Goal: Navigation & Orientation: Find specific page/section

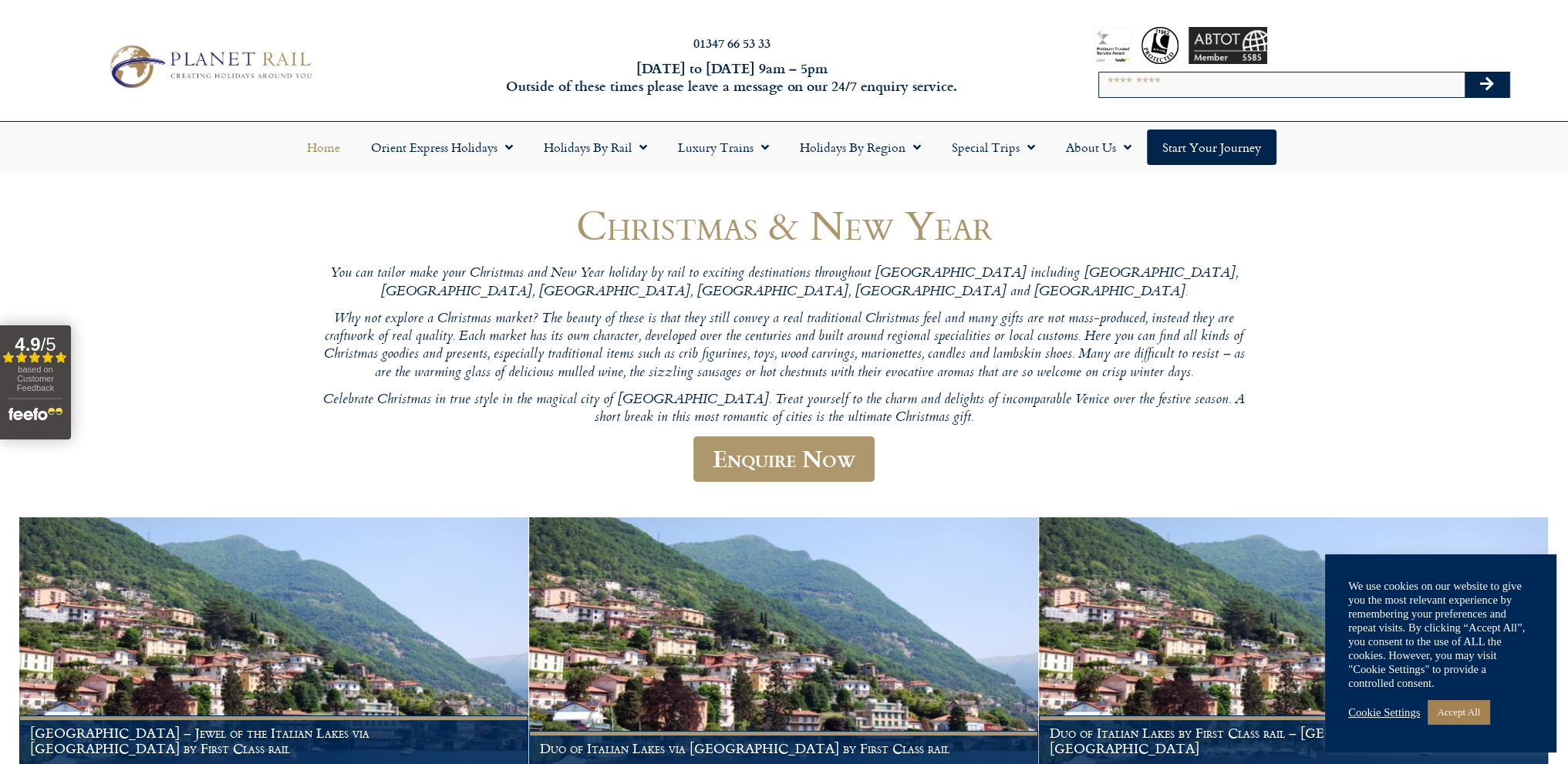
click at [326, 144] on link "Home" at bounding box center [323, 147] width 64 height 36
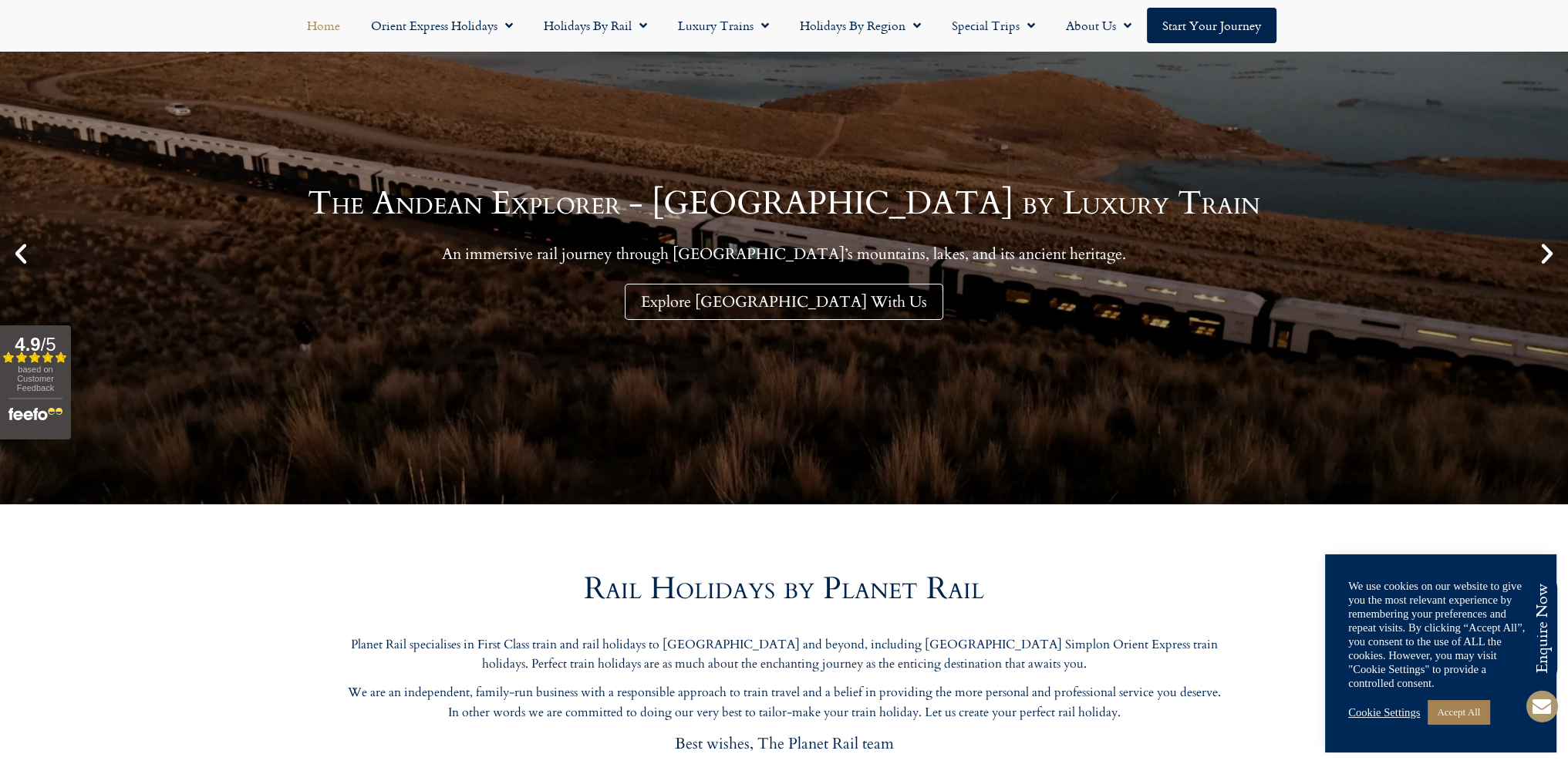
scroll to position [232, 0]
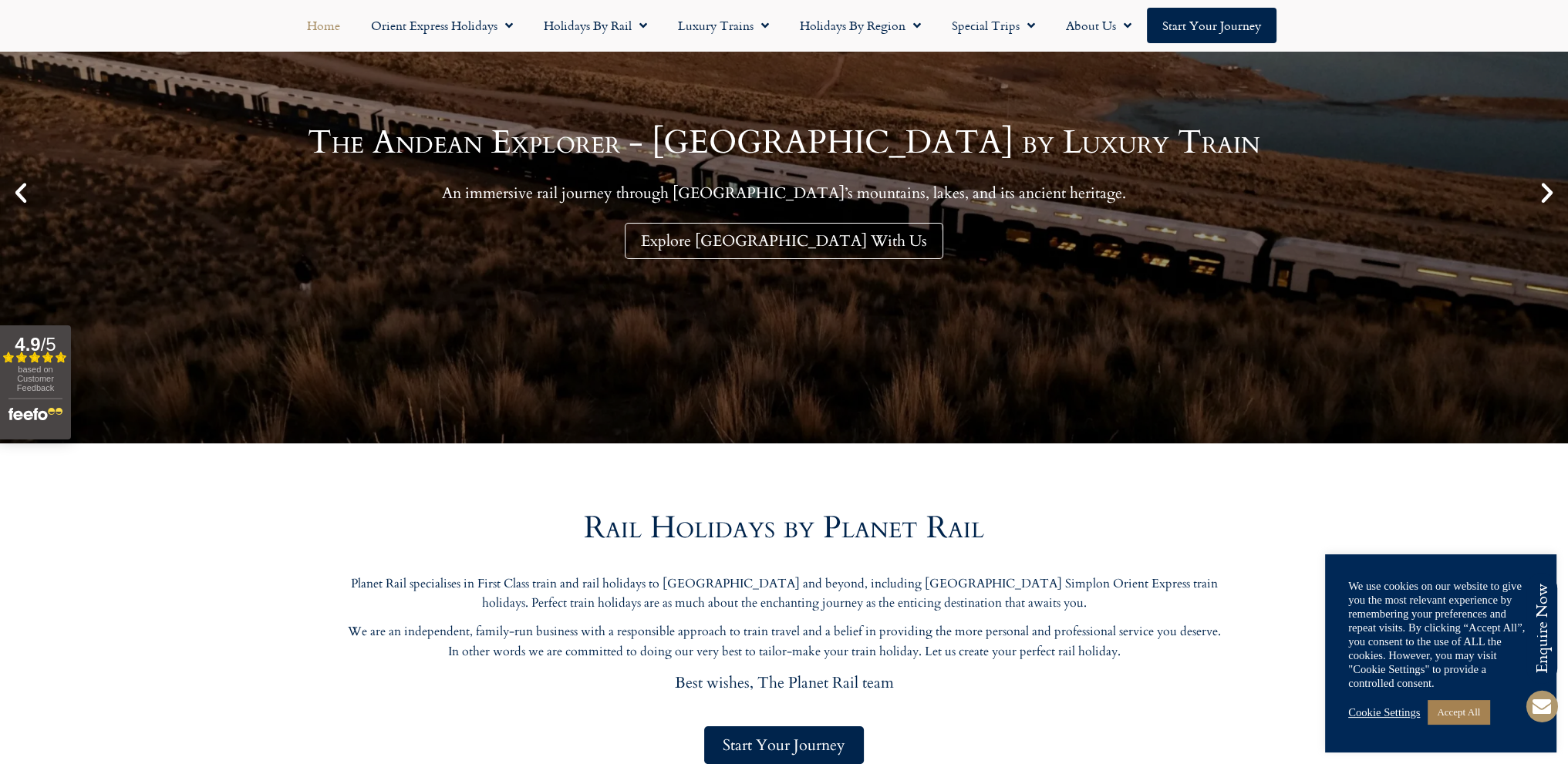
click at [1375, 711] on link "Cookie Settings" at bounding box center [1384, 712] width 72 height 14
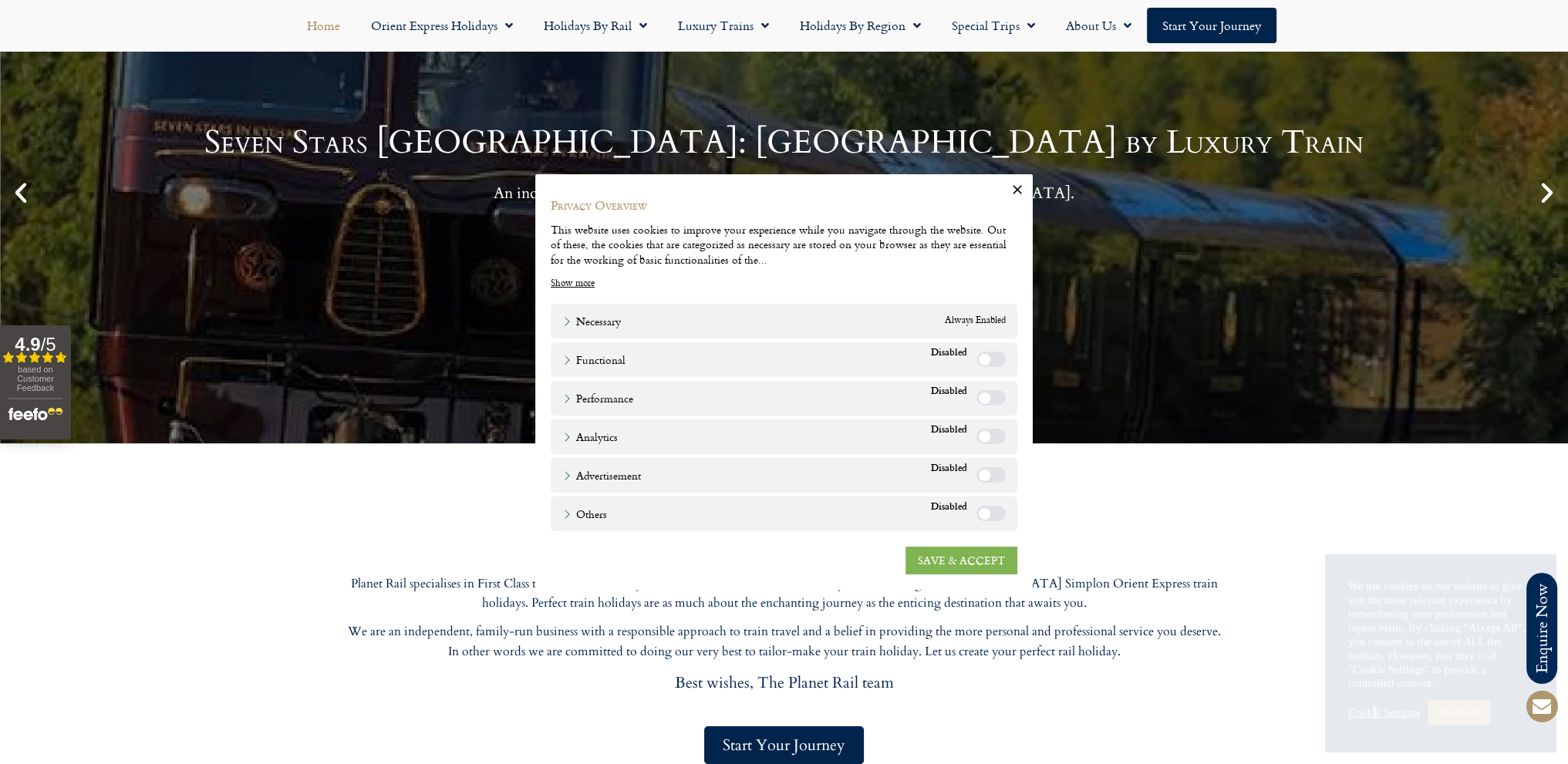
click at [957, 560] on link "SAVE & ACCEPT" at bounding box center [961, 560] width 111 height 28
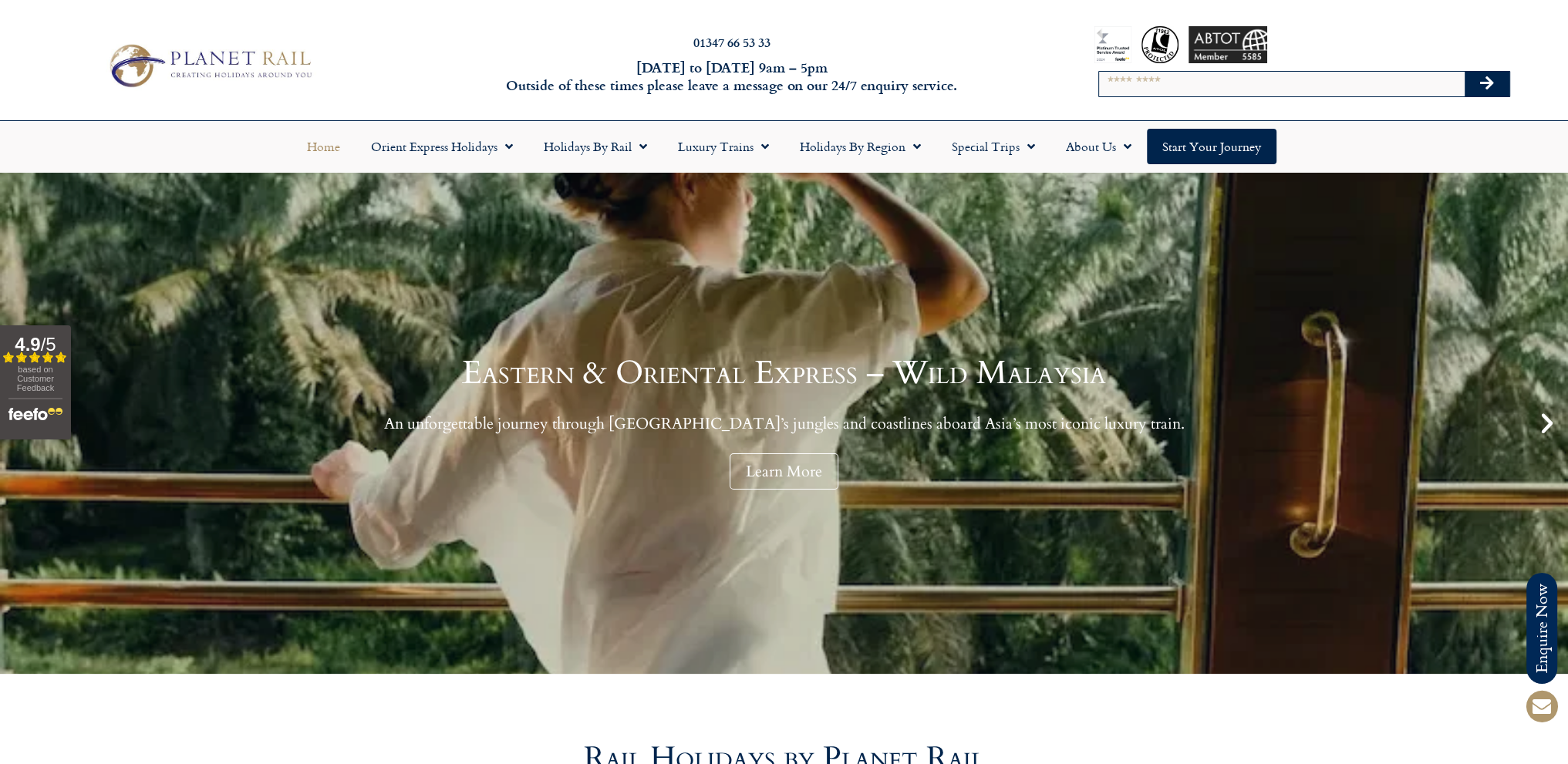
scroll to position [0, 0]
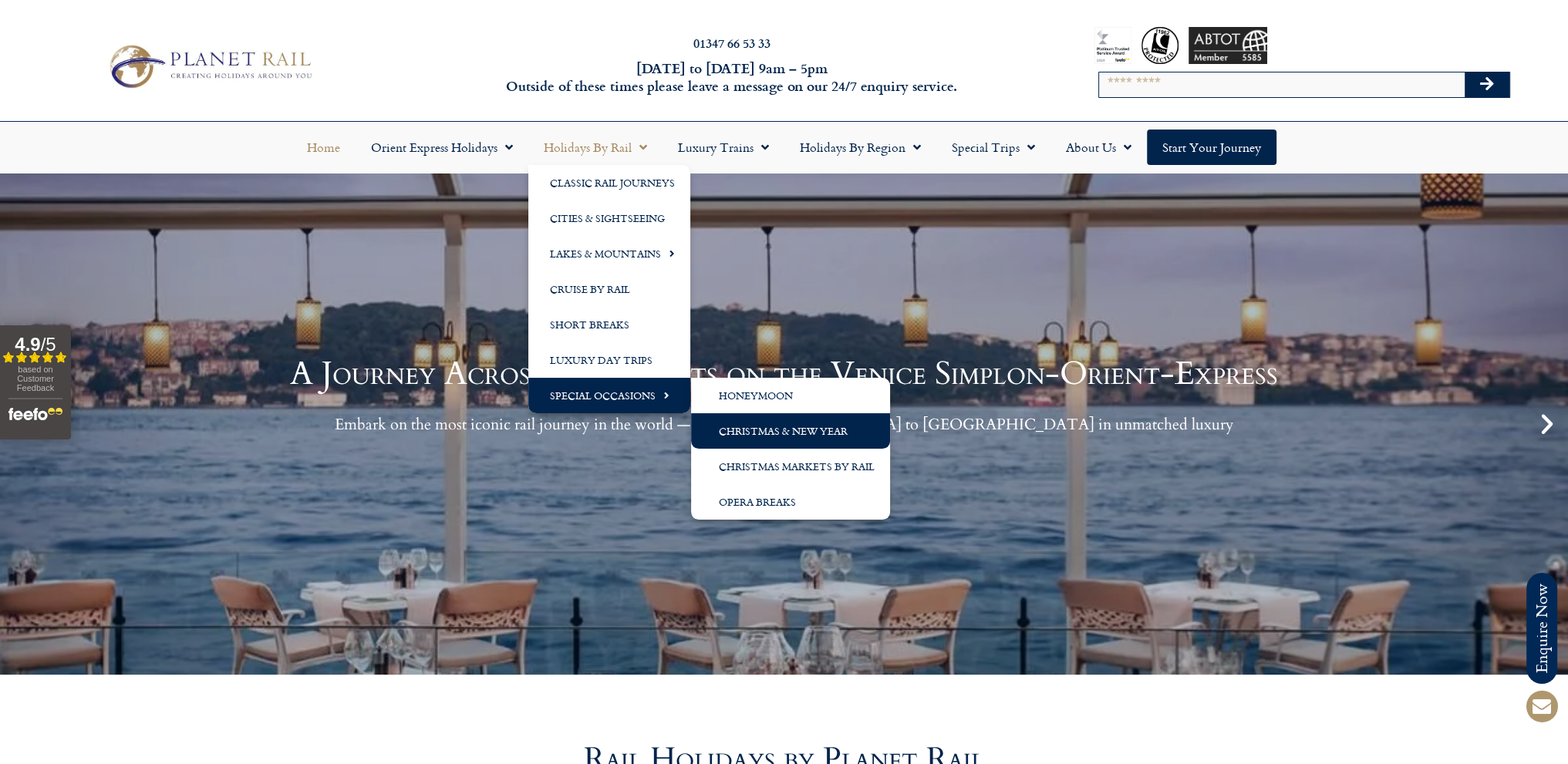
click at [774, 431] on link "Christmas & New Year" at bounding box center [790, 431] width 199 height 36
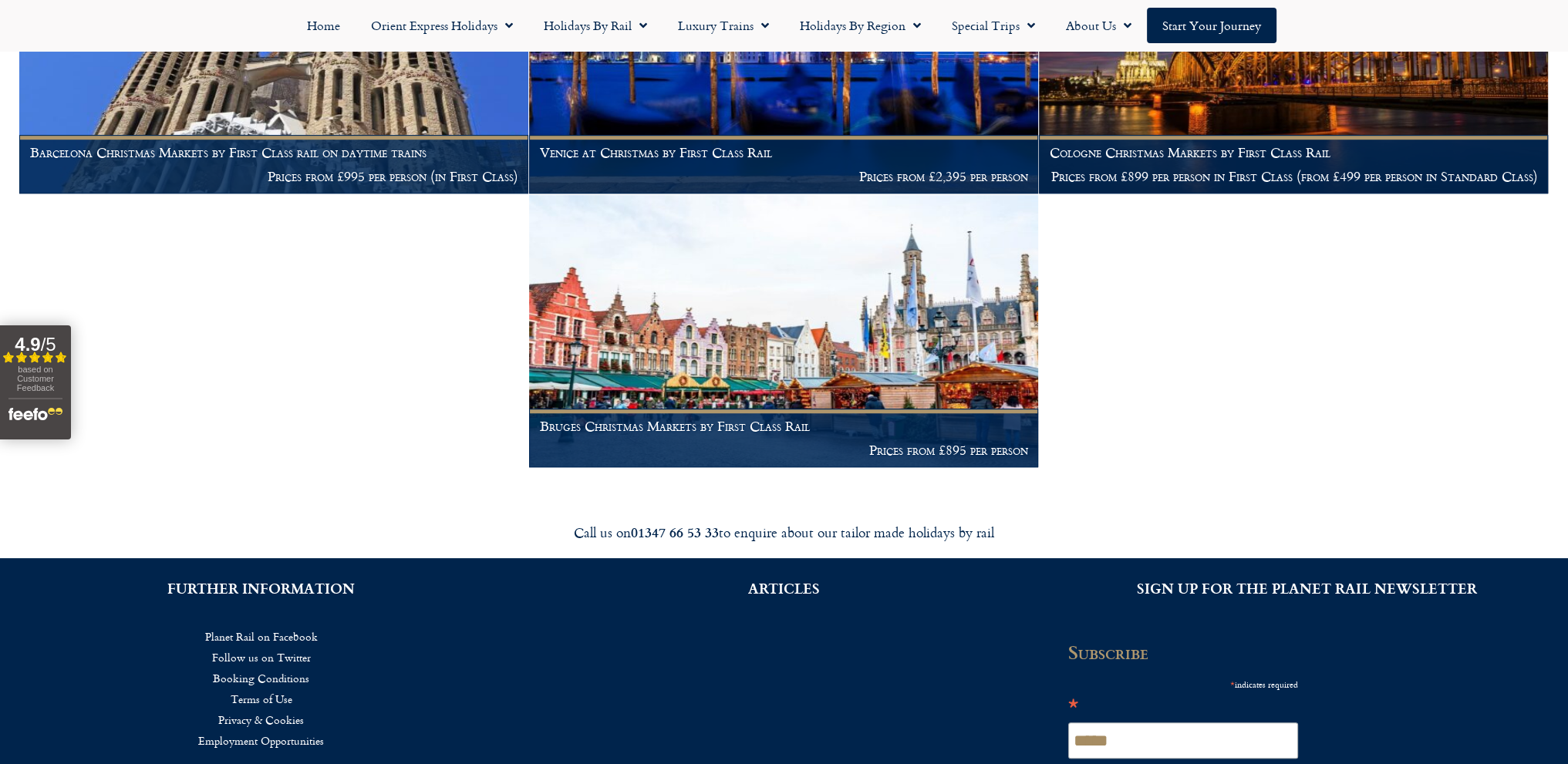
scroll to position [1388, 0]
